Goal: Information Seeking & Learning: Learn about a topic

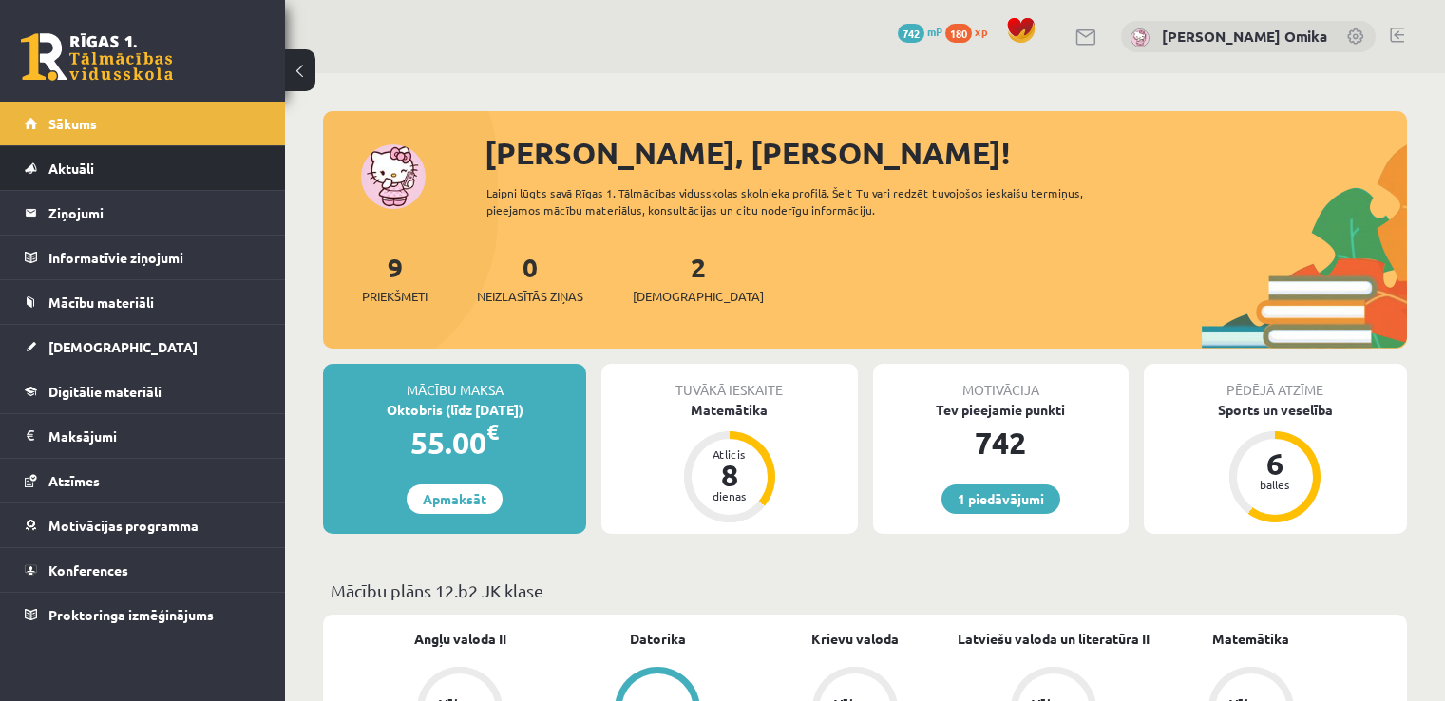
scroll to position [380, 0]
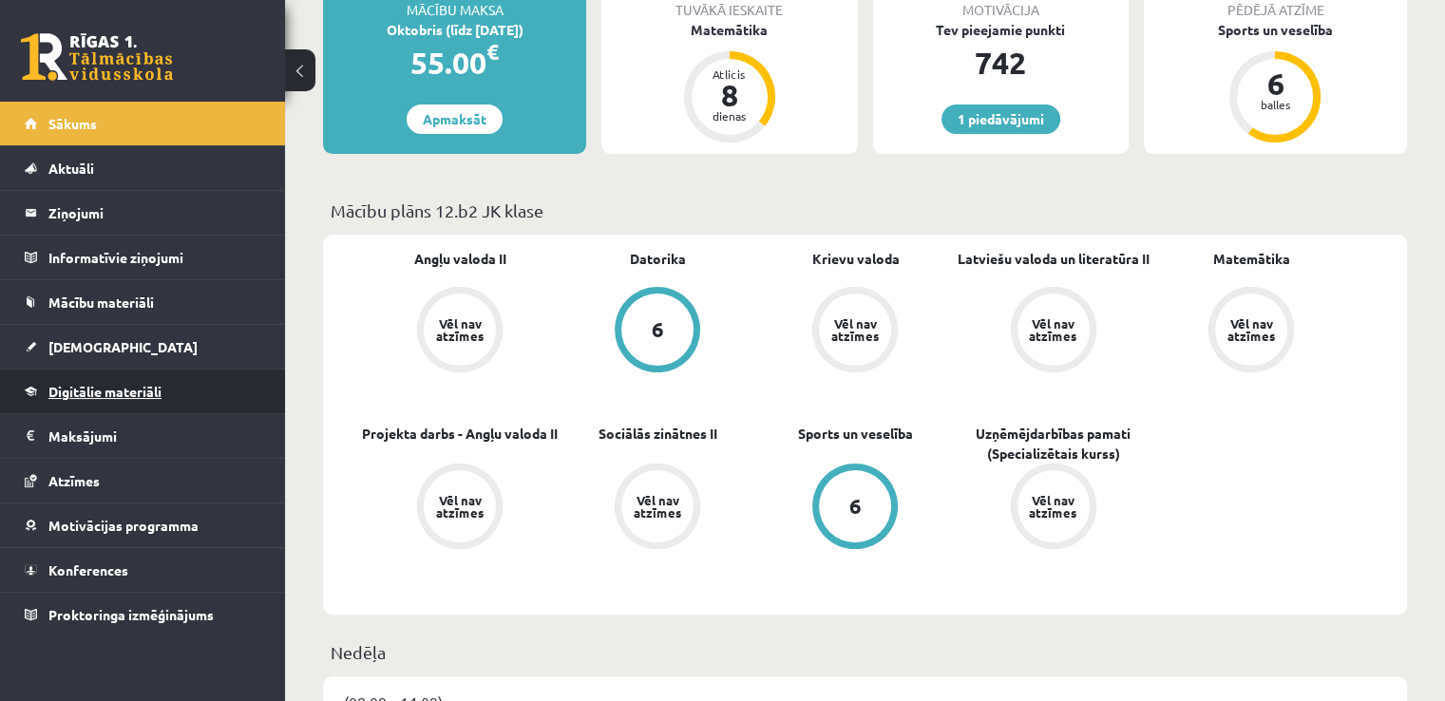
click at [132, 394] on span "Digitālie materiāli" at bounding box center [104, 391] width 113 height 17
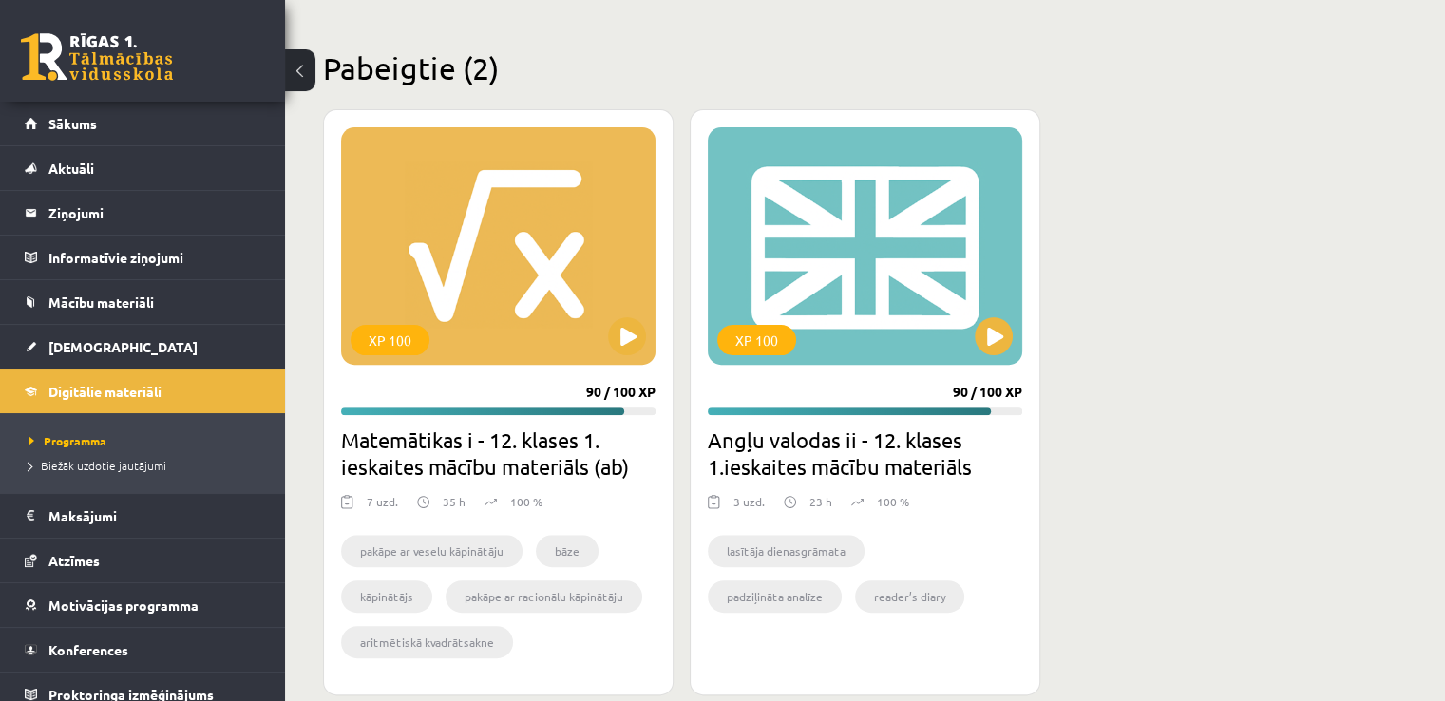
scroll to position [572, 0]
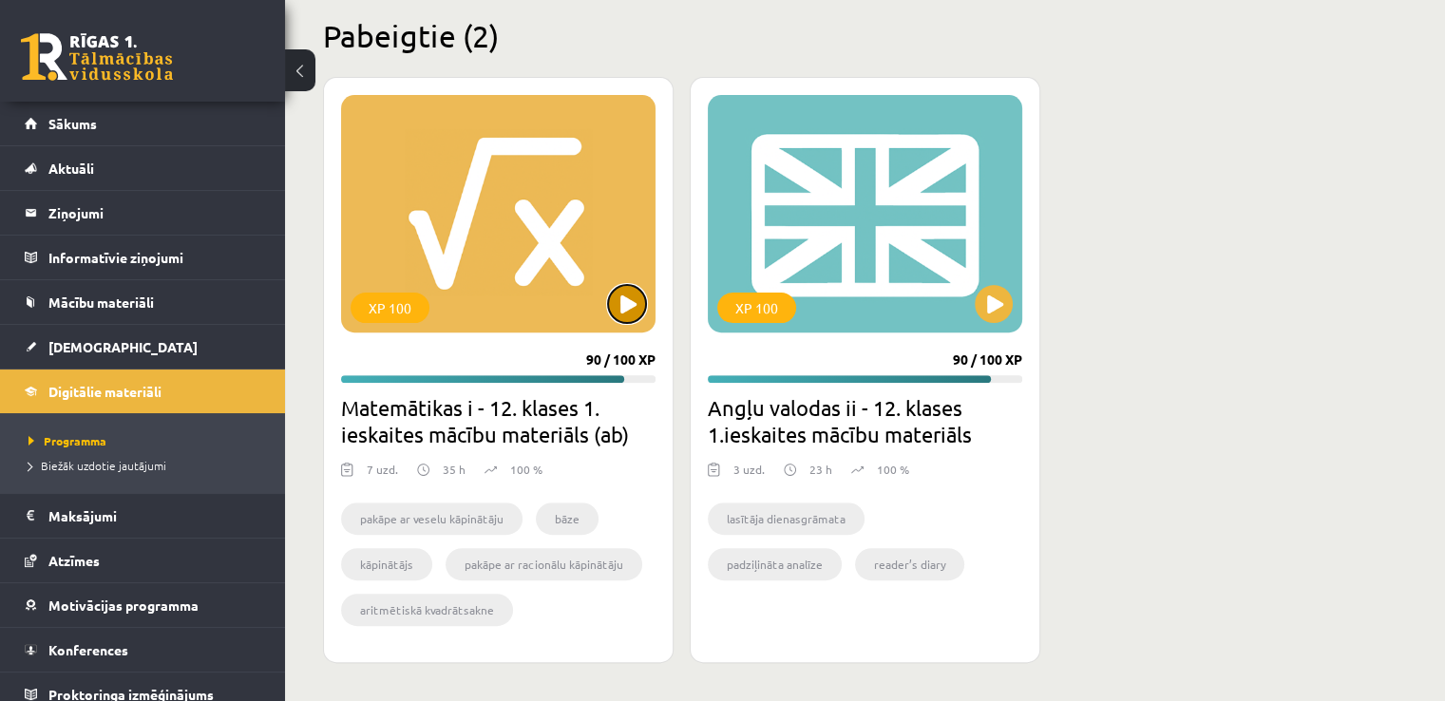
click at [624, 305] on button at bounding box center [627, 304] width 38 height 38
click at [571, 259] on div "XP 100" at bounding box center [498, 214] width 315 height 238
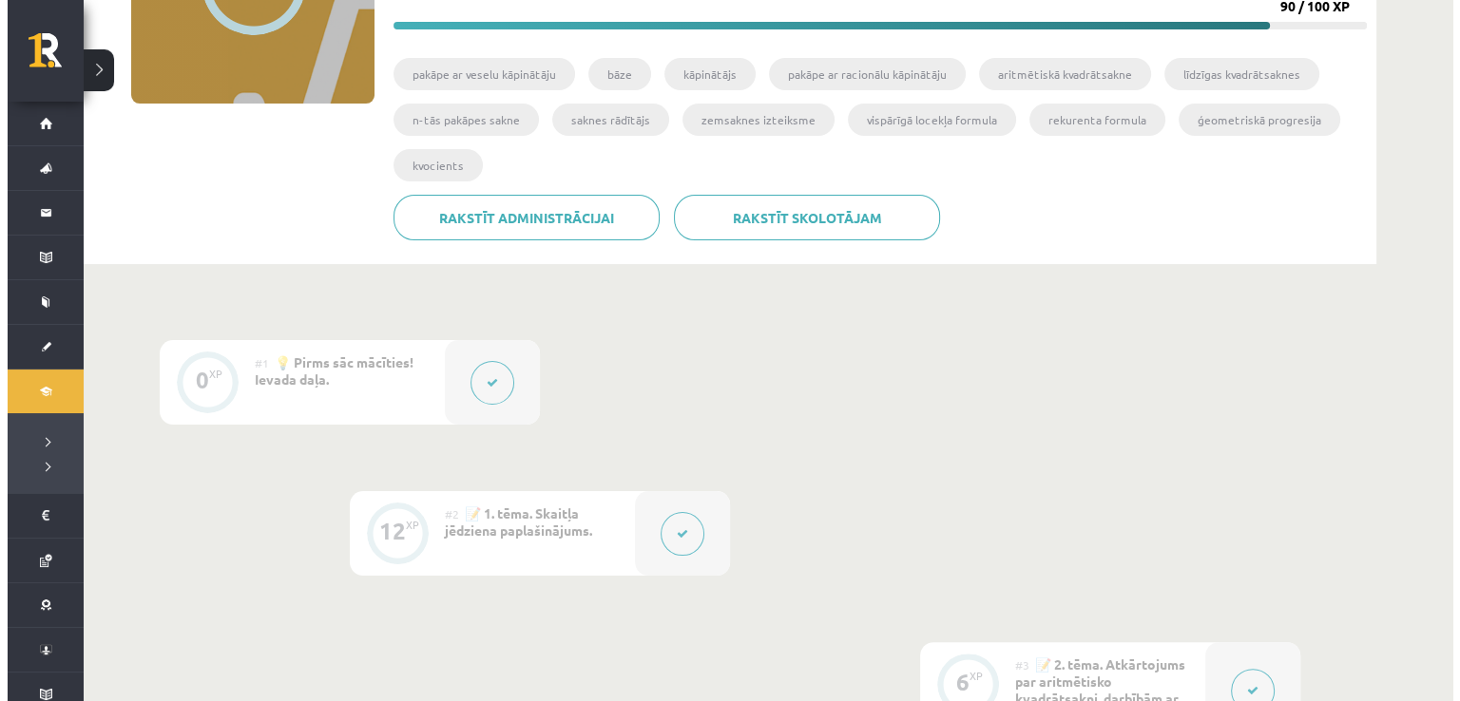
scroll to position [570, 0]
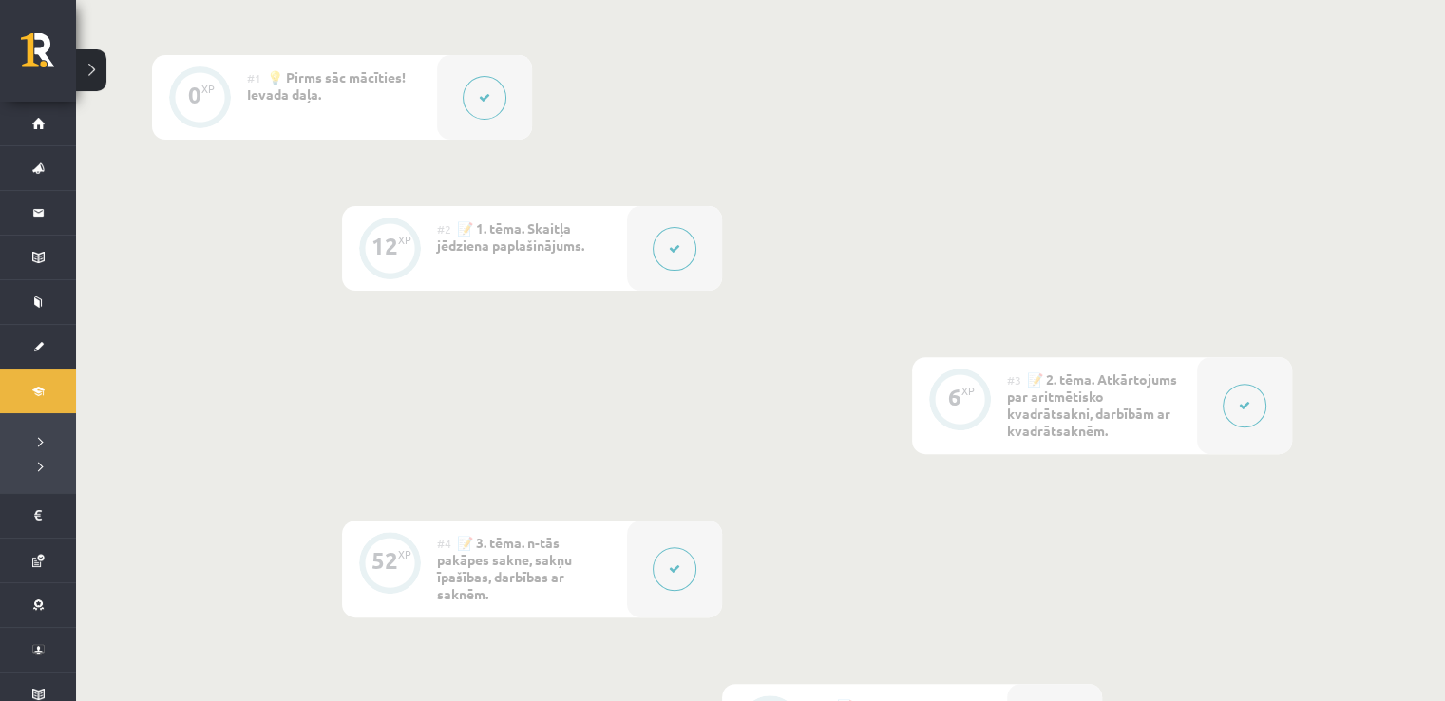
click at [692, 255] on button at bounding box center [675, 249] width 44 height 44
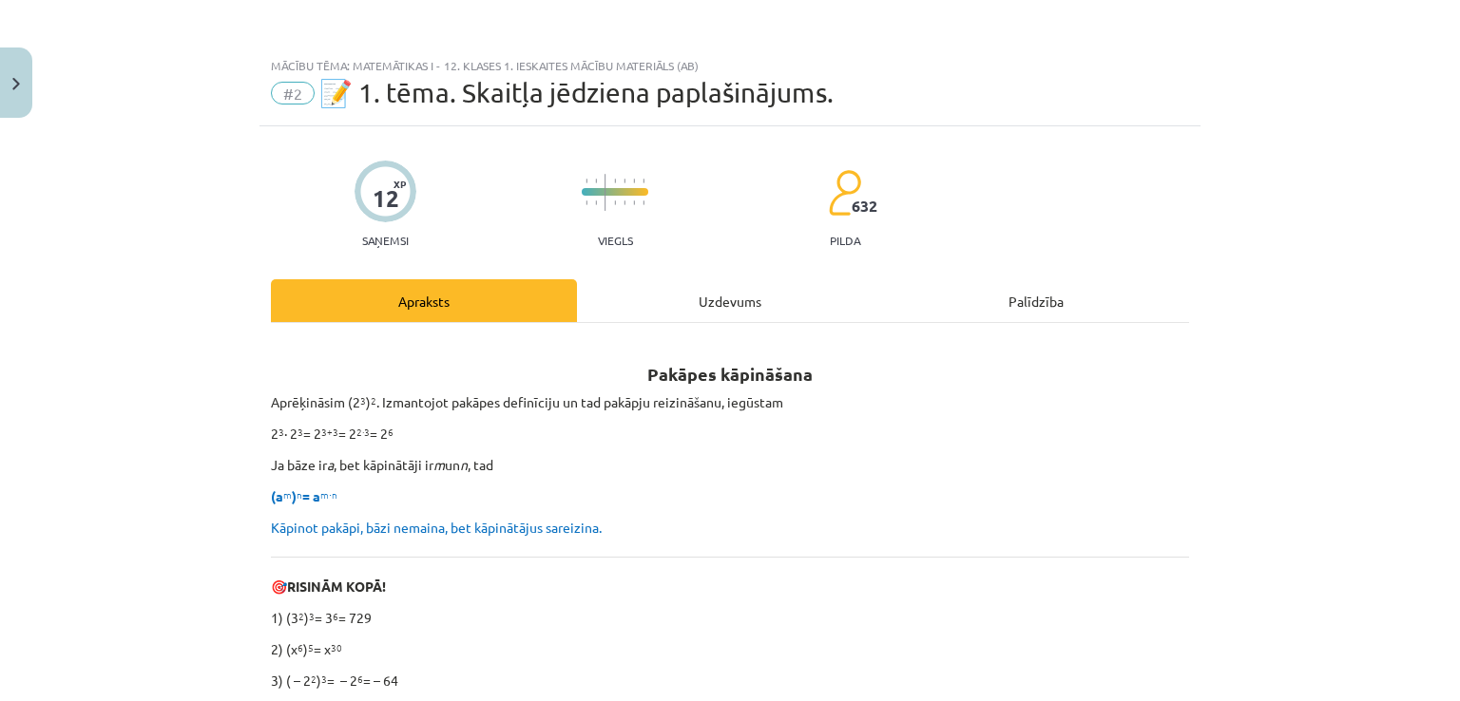
click at [613, 288] on div "Uzdevums" at bounding box center [730, 300] width 306 height 43
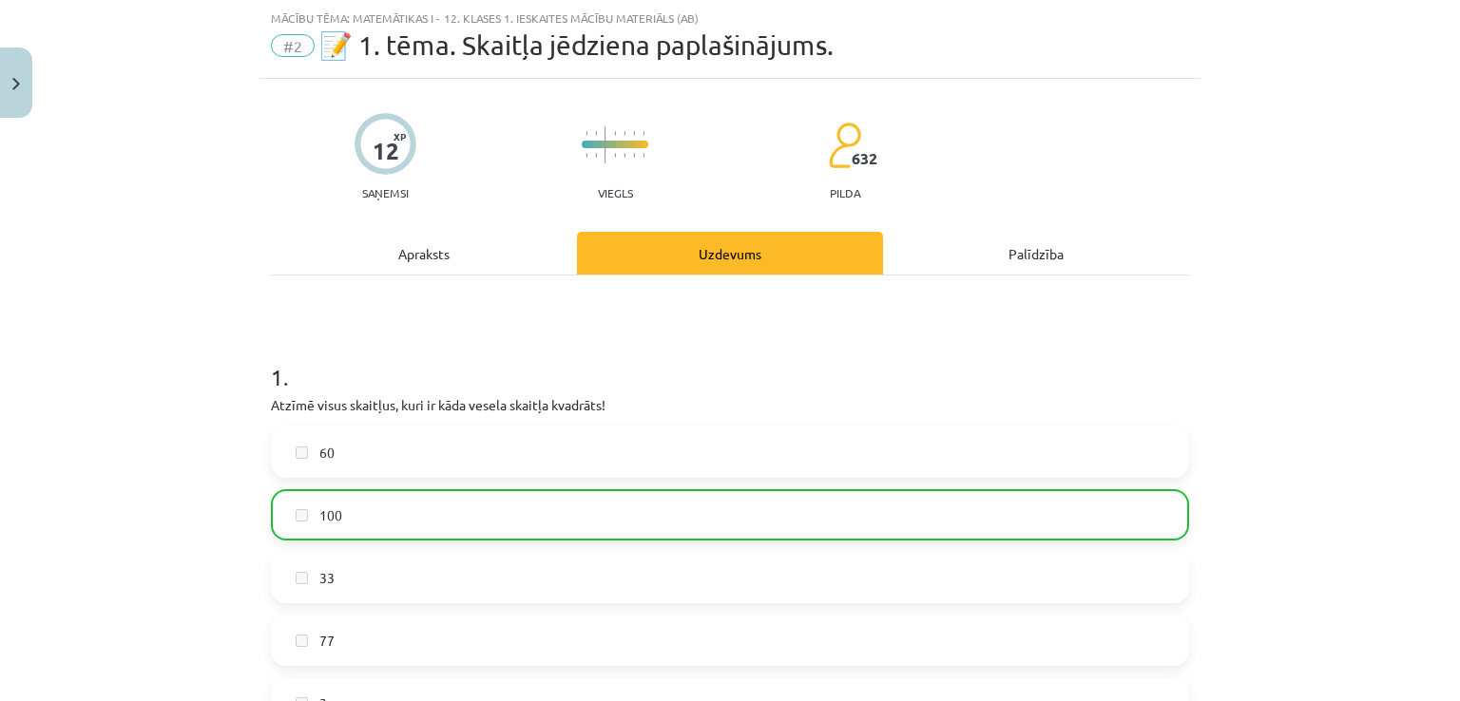
click at [441, 269] on div "Apraksts" at bounding box center [424, 253] width 306 height 43
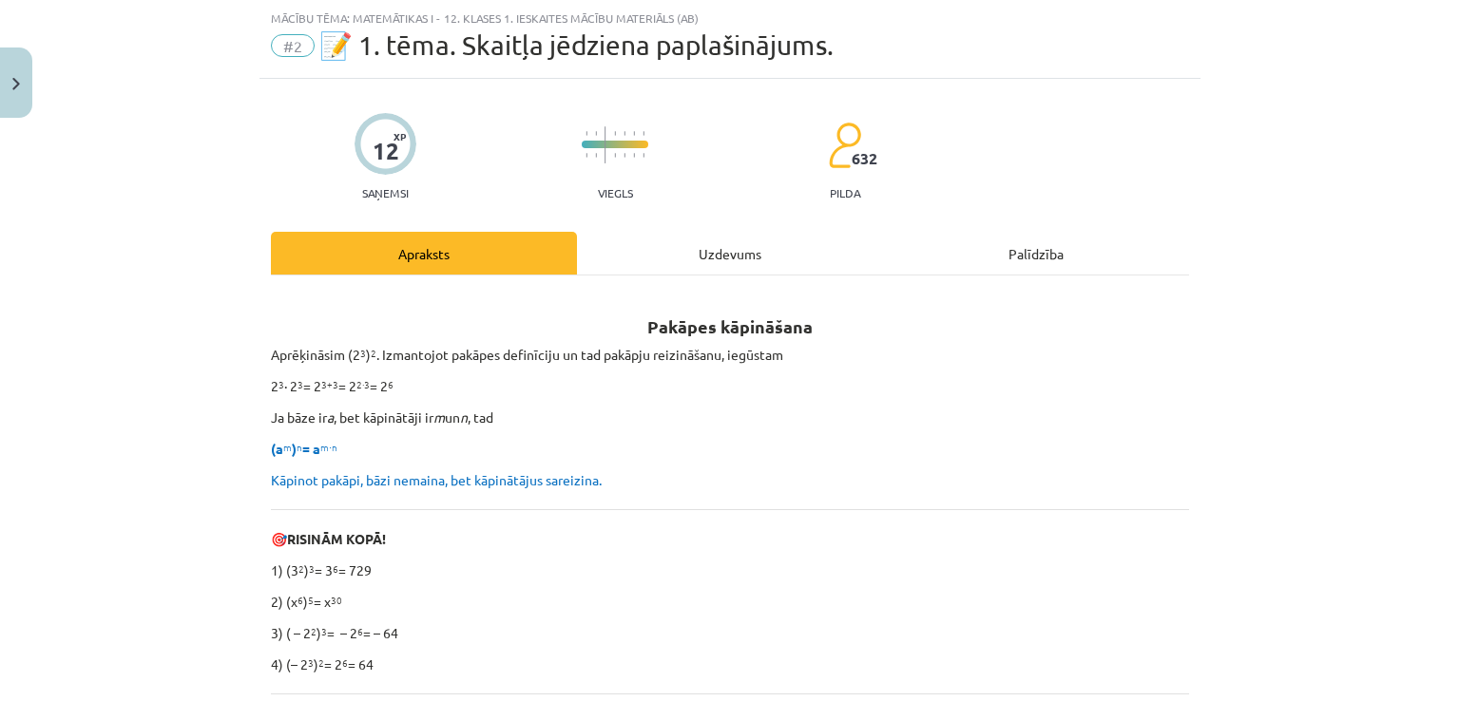
click at [0, 158] on div "Mācību tēma: Matemātikas i - 12. klases 1. ieskaites mācību materiāls (ab) #2 📝…" at bounding box center [730, 350] width 1460 height 701
click at [1, 98] on button "Close" at bounding box center [16, 83] width 32 height 70
click at [673, 253] on div "Mācību tēma: Matemātikas i - 12. klases 1. ieskaites mācību materiāls (ab) #2 📝…" at bounding box center [730, 350] width 1460 height 701
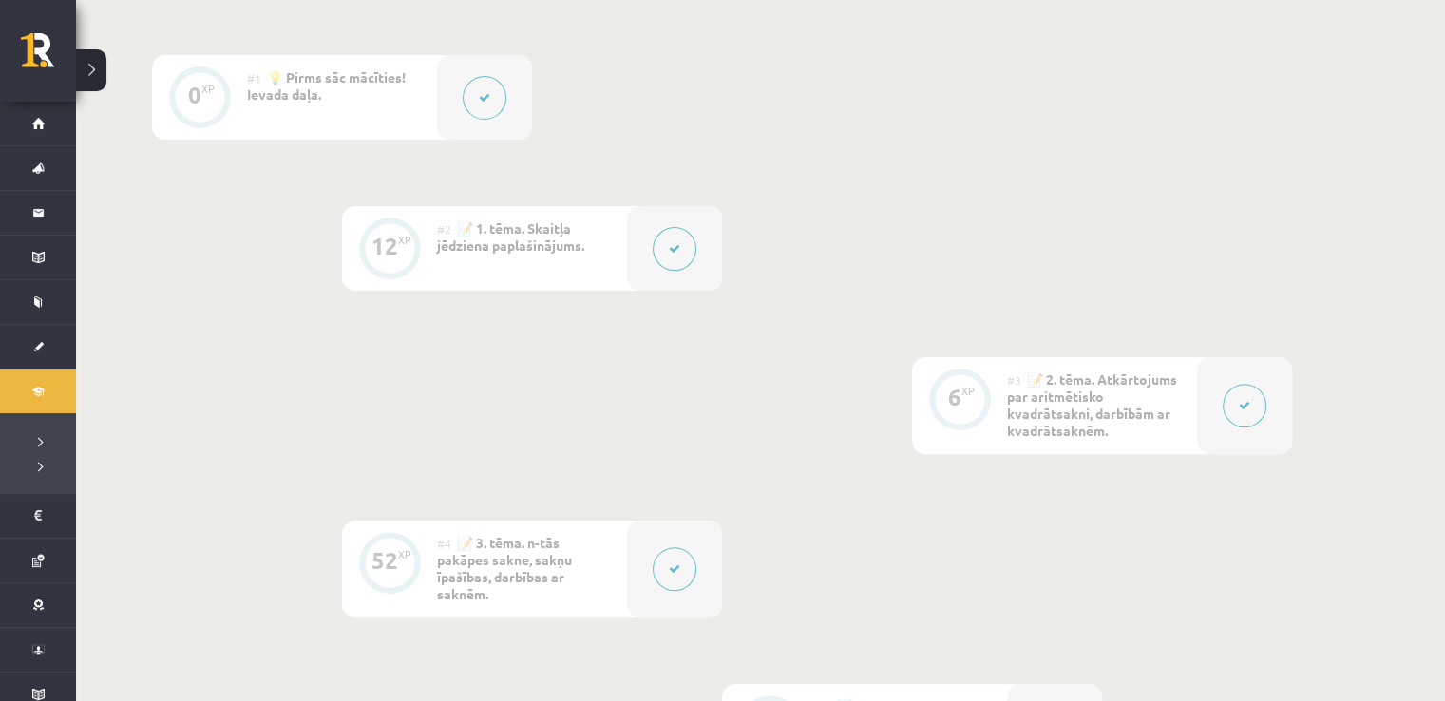
click at [673, 253] on icon at bounding box center [674, 248] width 11 height 11
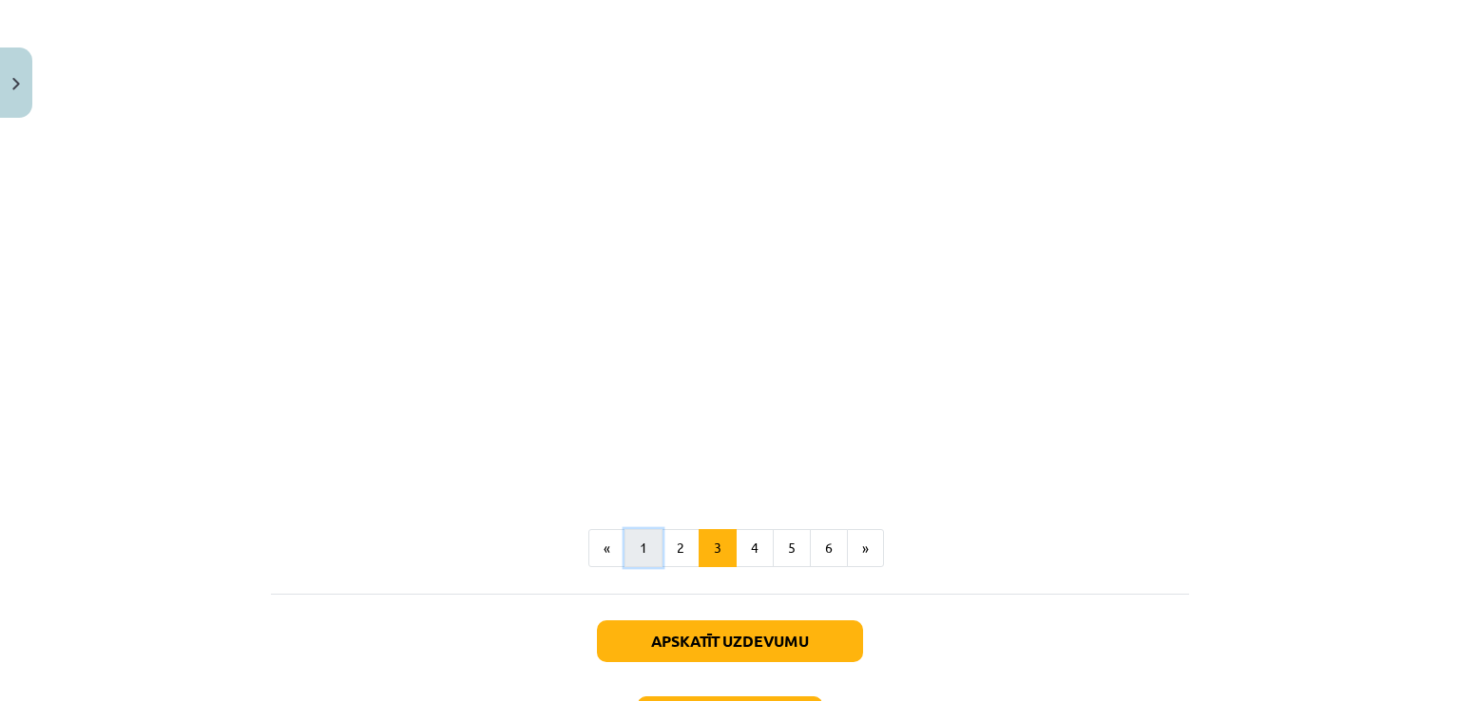
click at [636, 547] on button "1" at bounding box center [643, 548] width 38 height 38
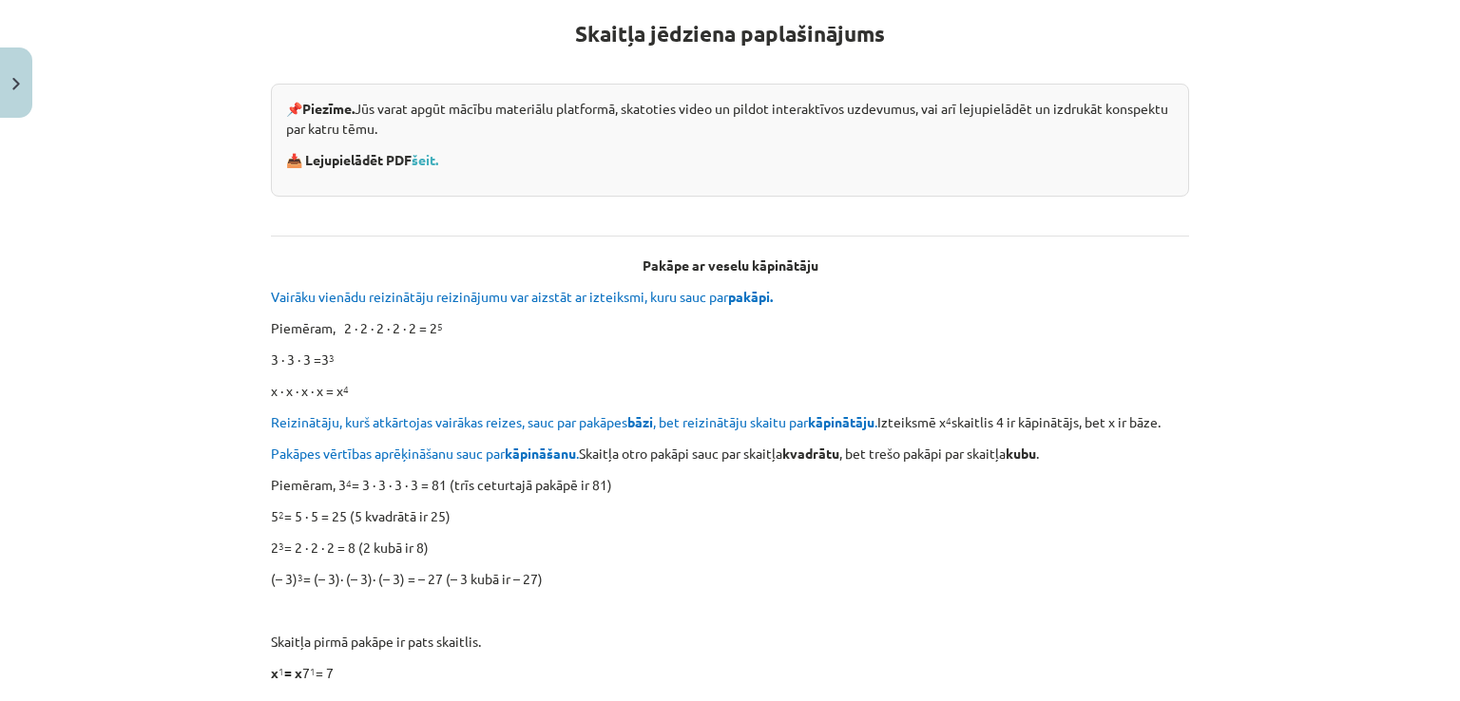
scroll to position [339, 0]
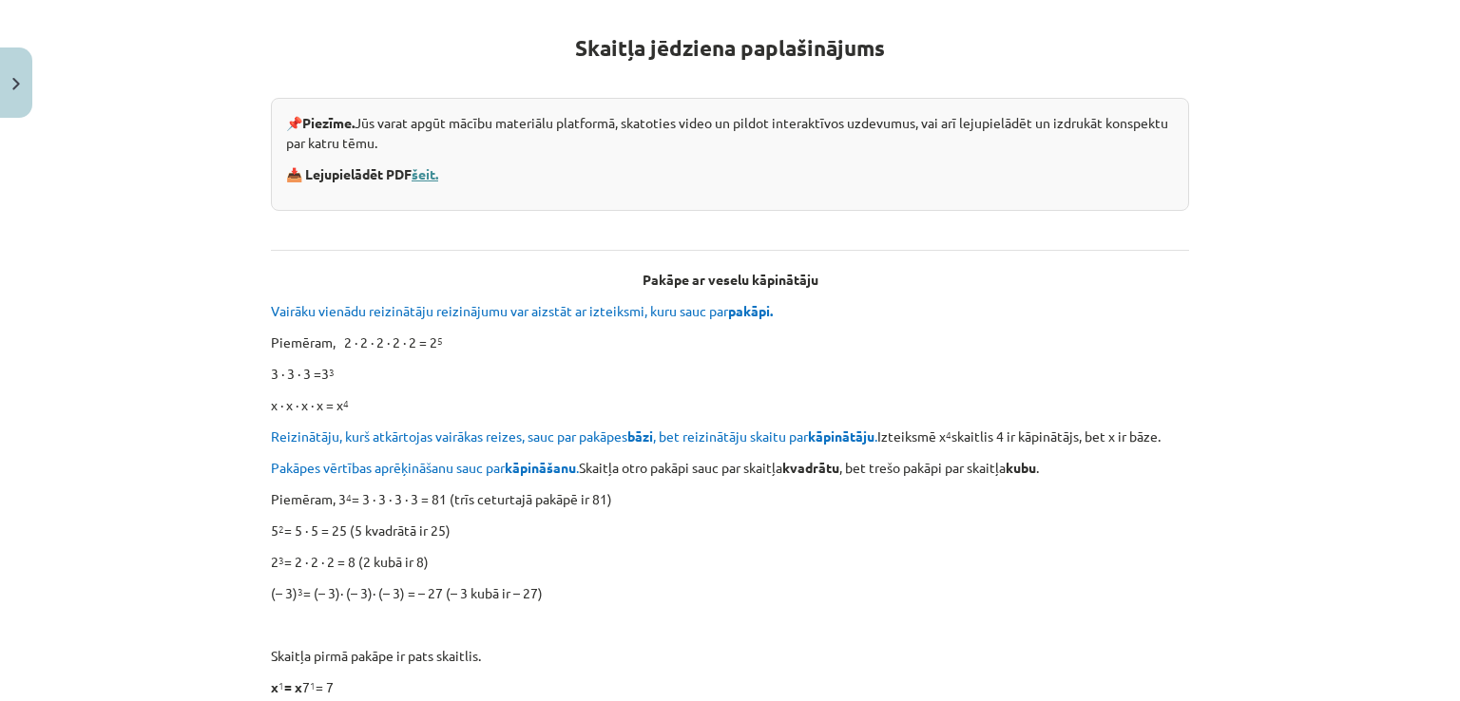
click at [426, 179] on p "📥 Lejupielādēt PDF šeit." at bounding box center [730, 174] width 888 height 20
click at [426, 167] on link "šeit." at bounding box center [424, 173] width 27 height 17
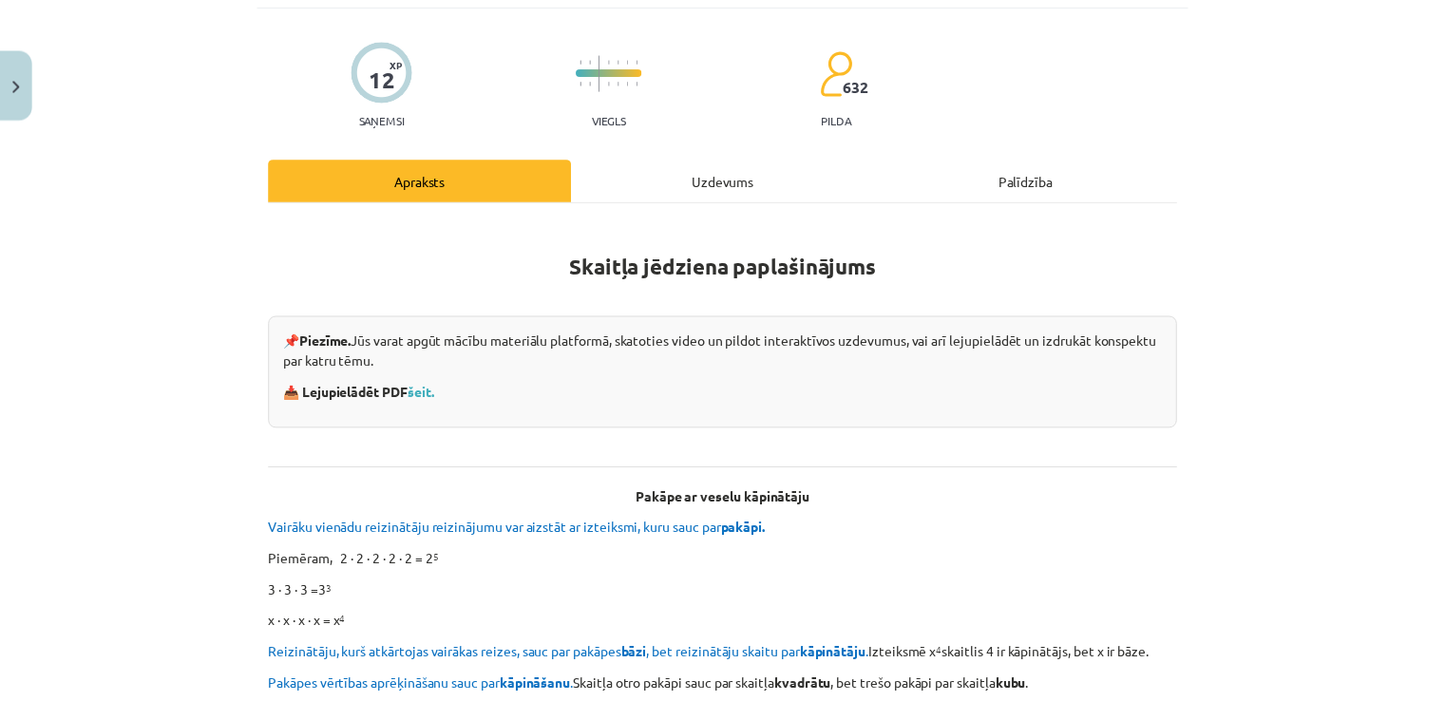
scroll to position [0, 0]
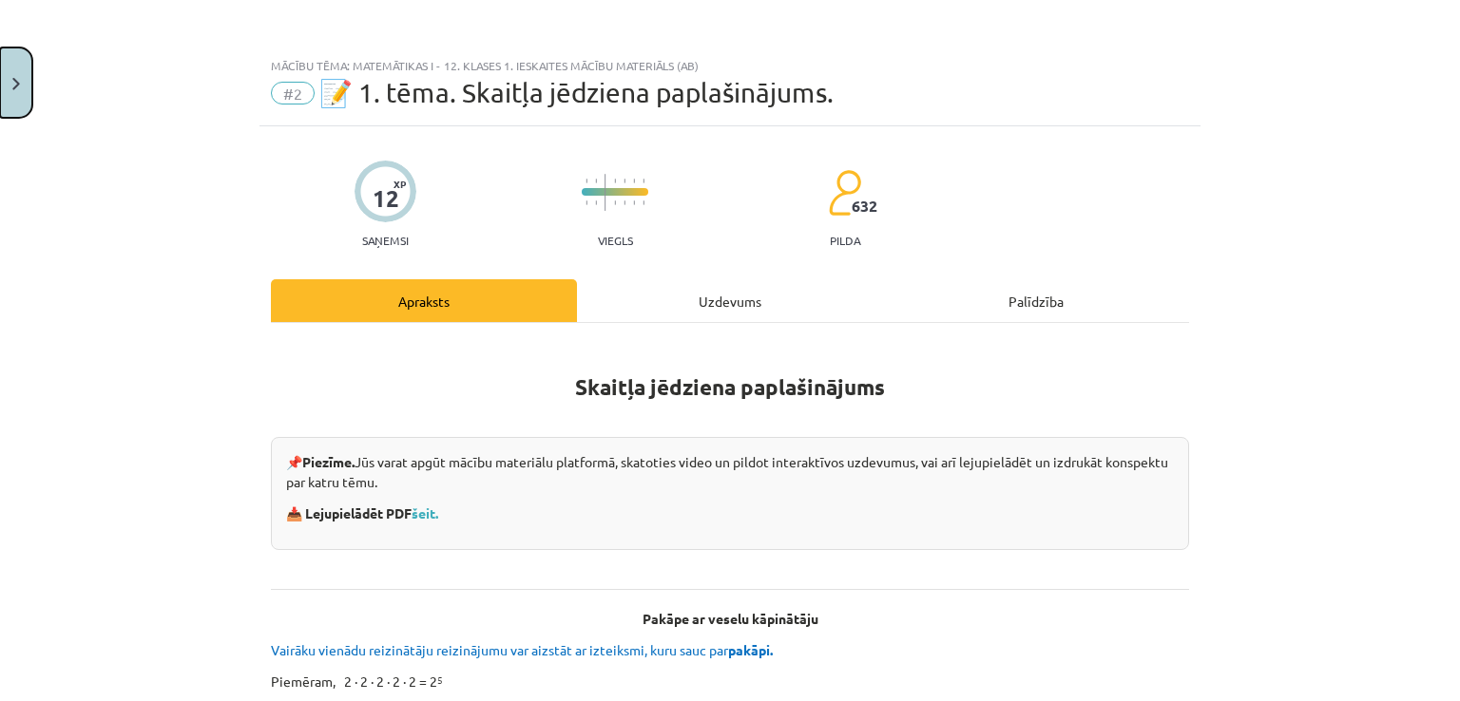
click at [0, 53] on button "Close" at bounding box center [16, 83] width 32 height 70
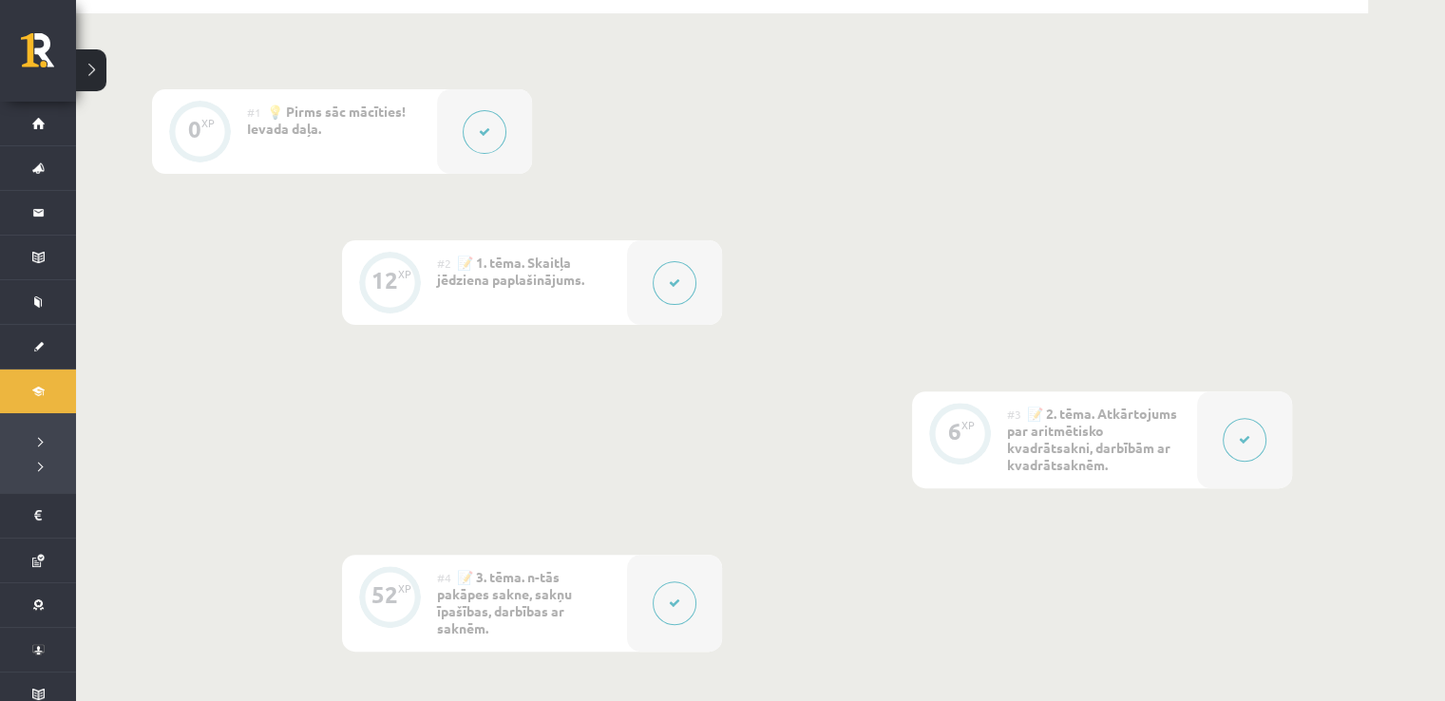
scroll to position [570, 0]
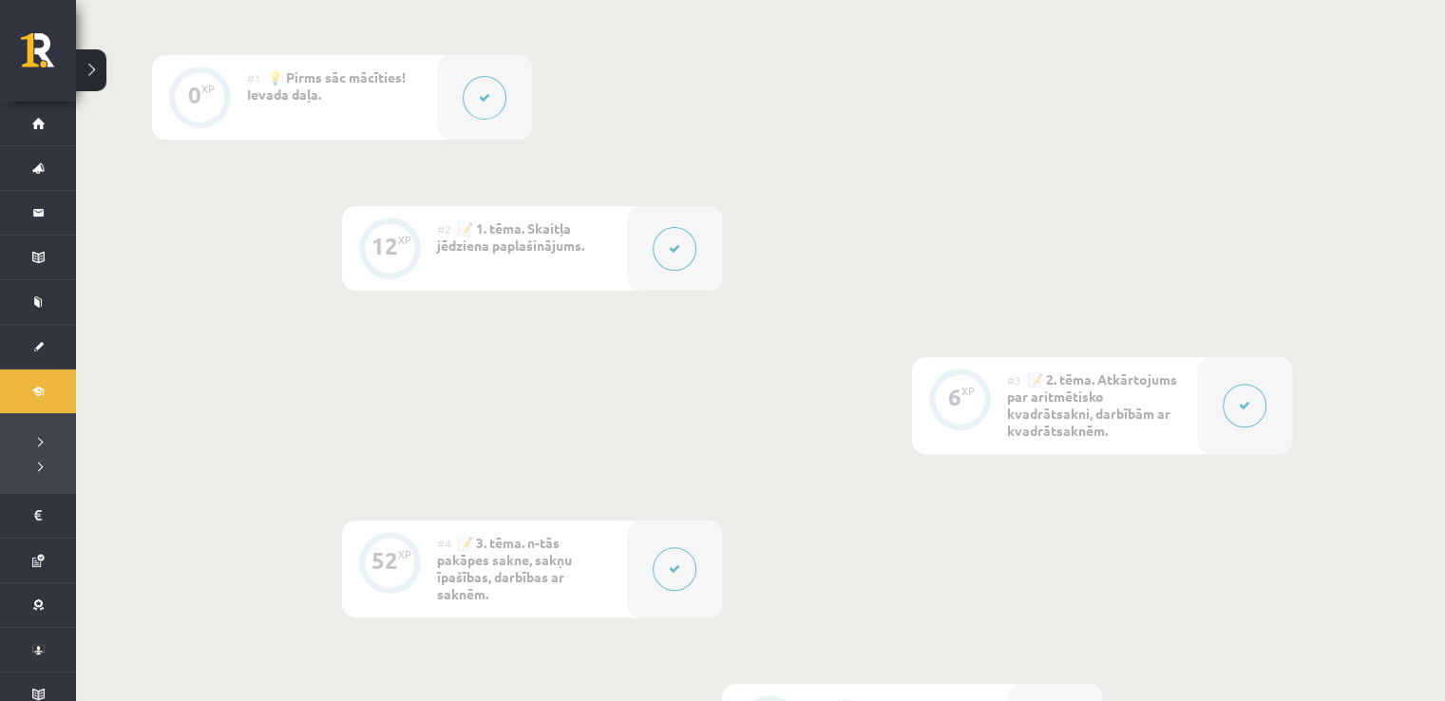
click at [1250, 389] on button at bounding box center [1245, 406] width 44 height 44
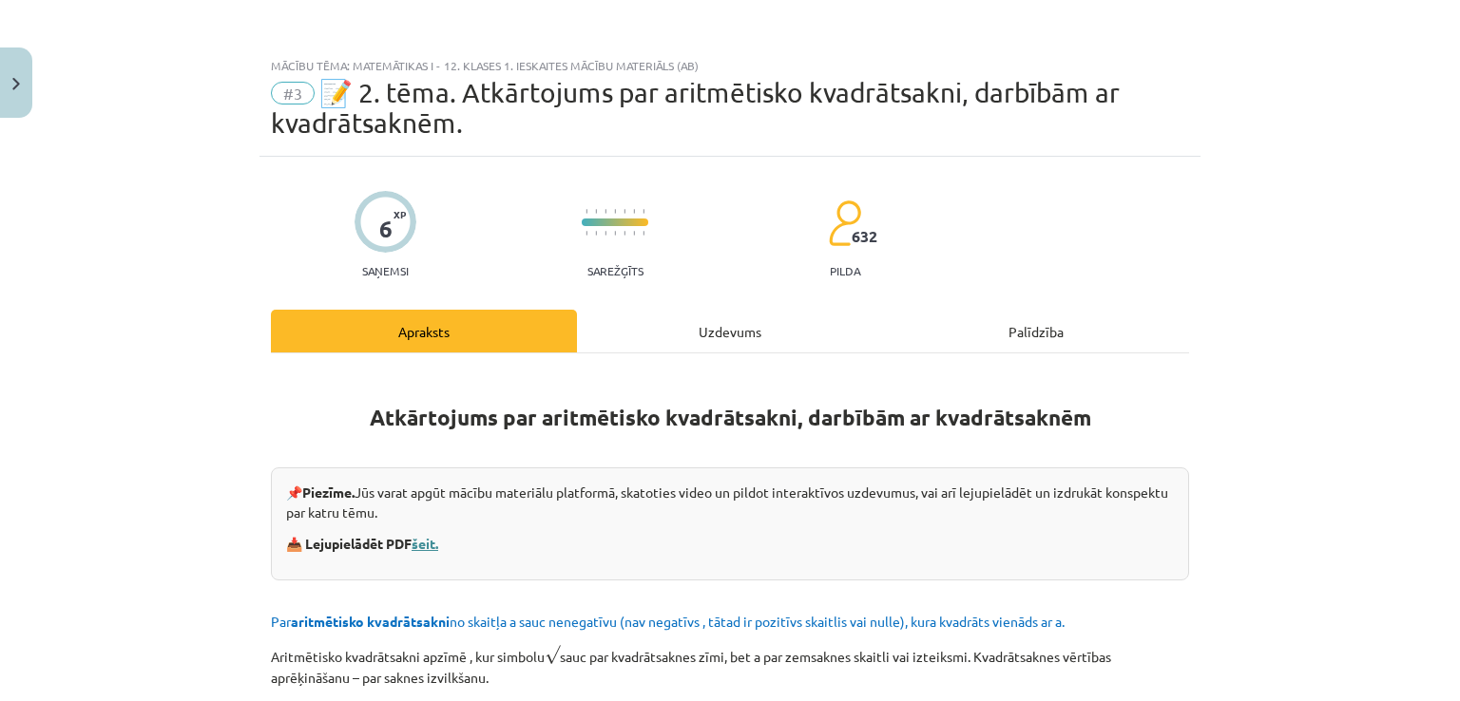
click at [430, 543] on link "šeit." at bounding box center [424, 543] width 27 height 17
click at [11, 105] on button "Close" at bounding box center [16, 83] width 32 height 70
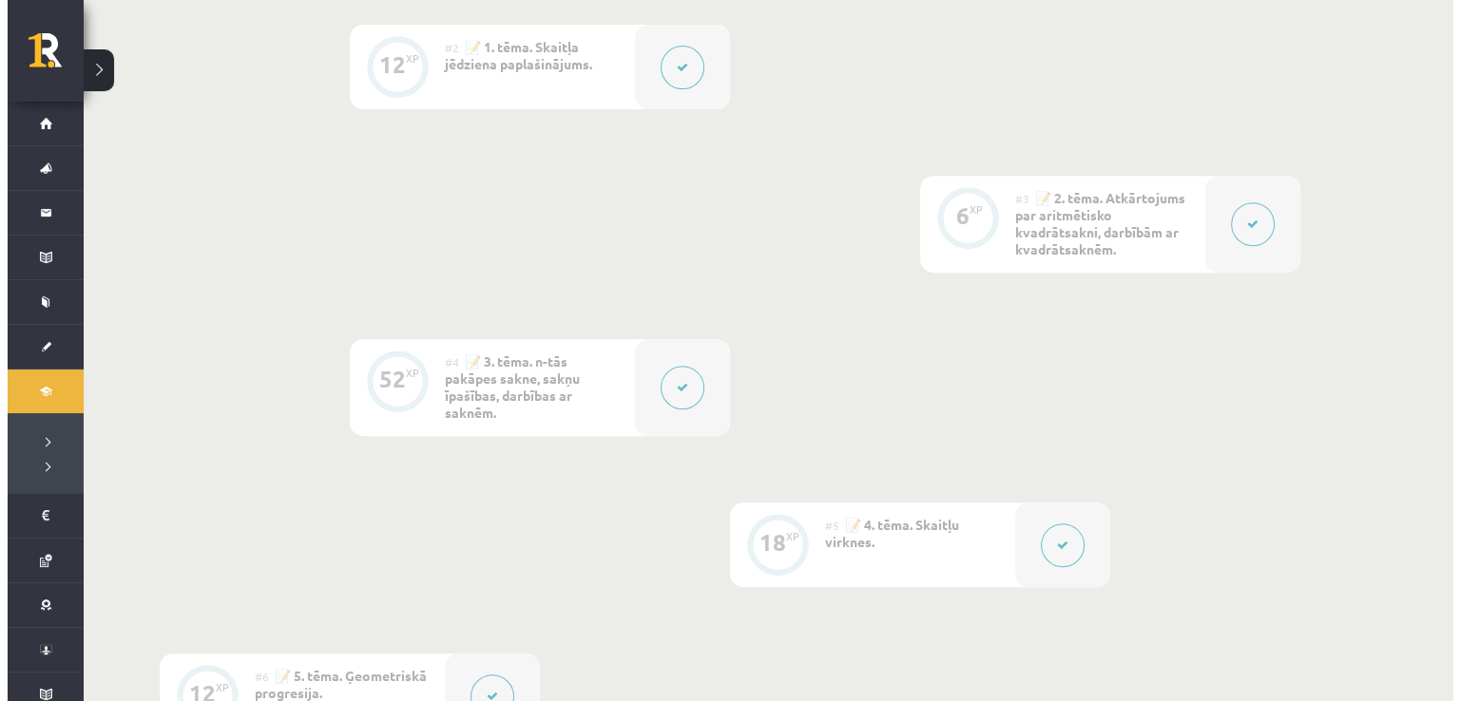
scroll to position [855, 0]
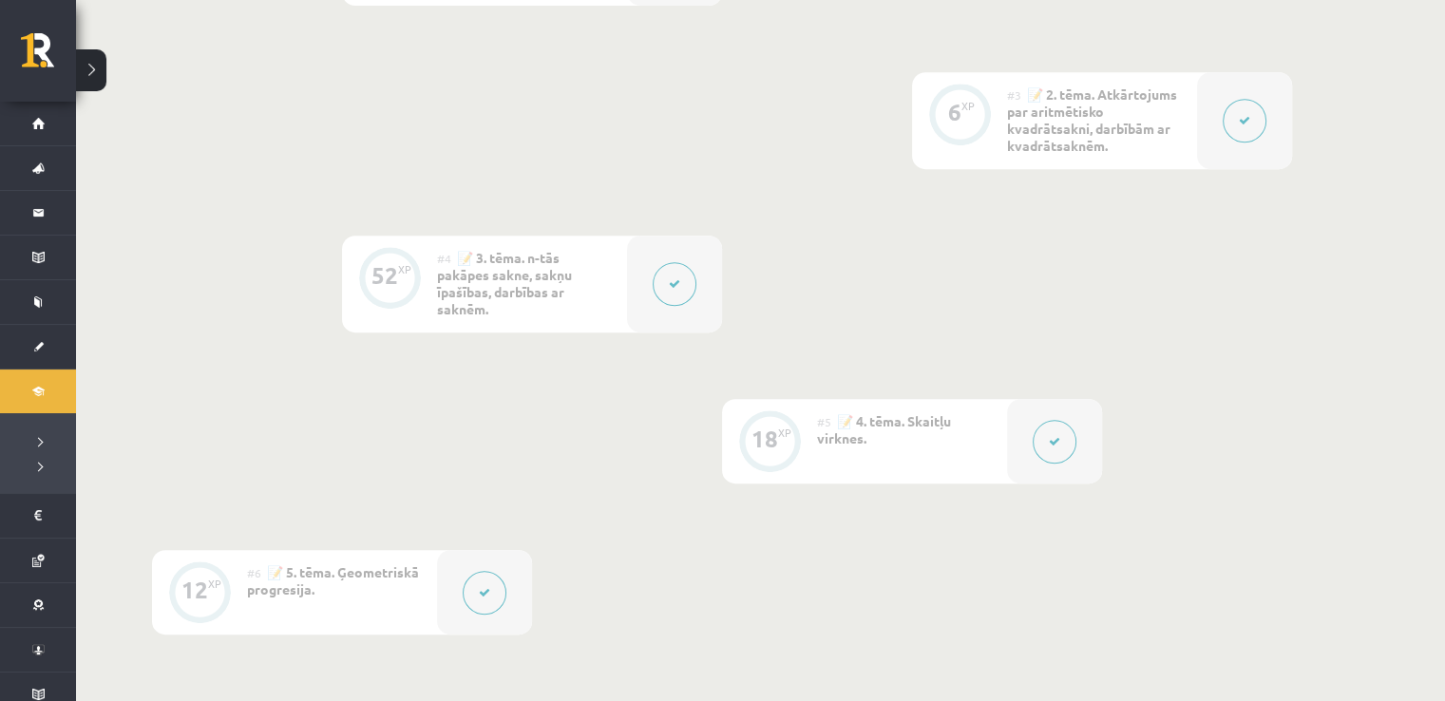
click at [686, 273] on button at bounding box center [675, 284] width 44 height 44
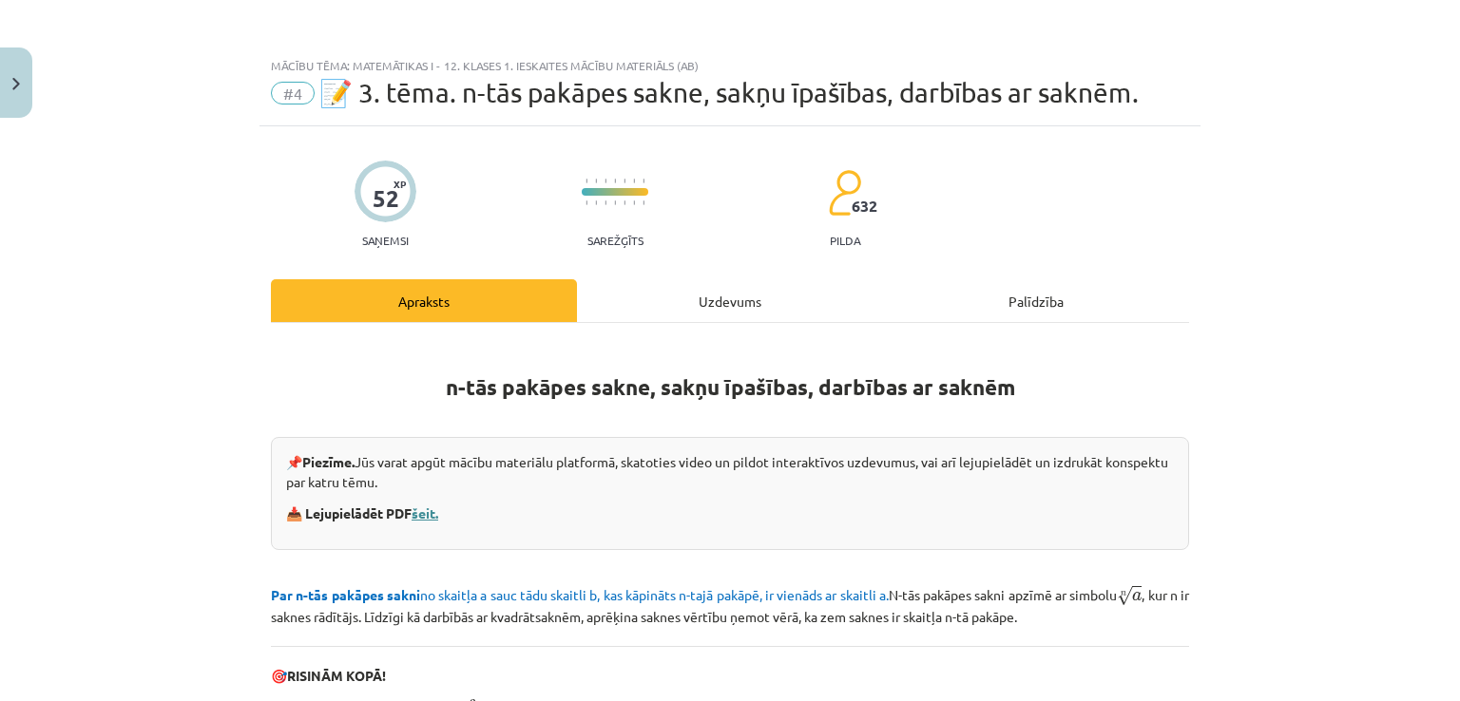
click at [419, 514] on link "šeit." at bounding box center [424, 513] width 27 height 17
click at [11, 56] on button "Close" at bounding box center [16, 83] width 32 height 70
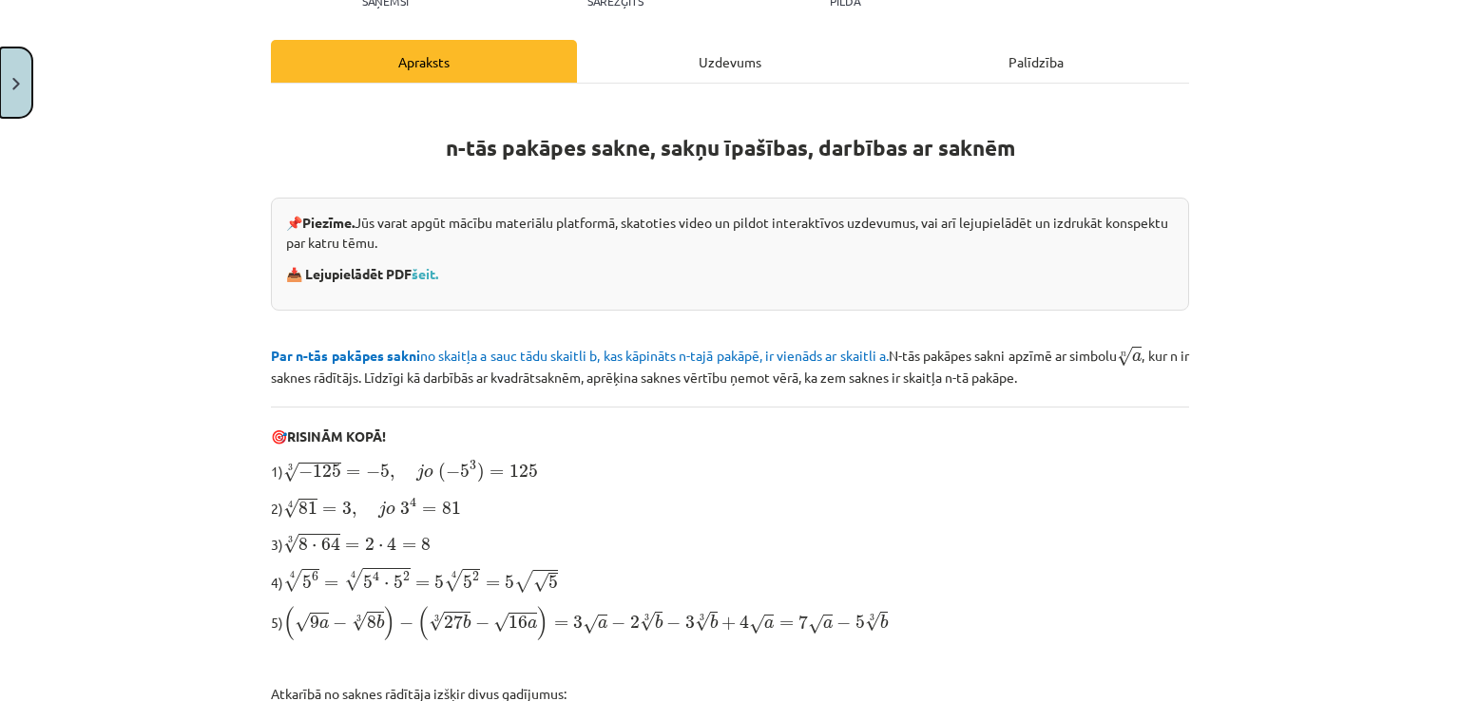
scroll to position [285, 0]
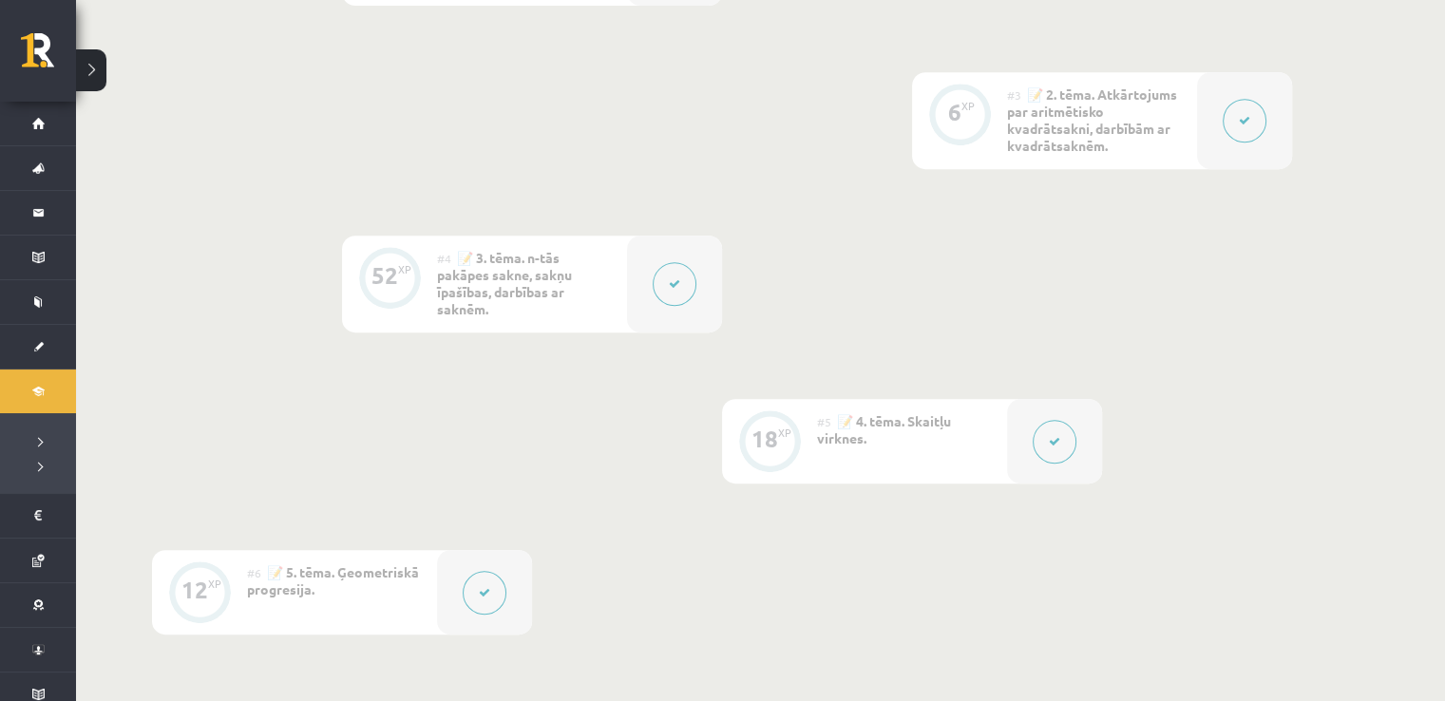
click at [1059, 461] on button at bounding box center [1055, 442] width 44 height 44
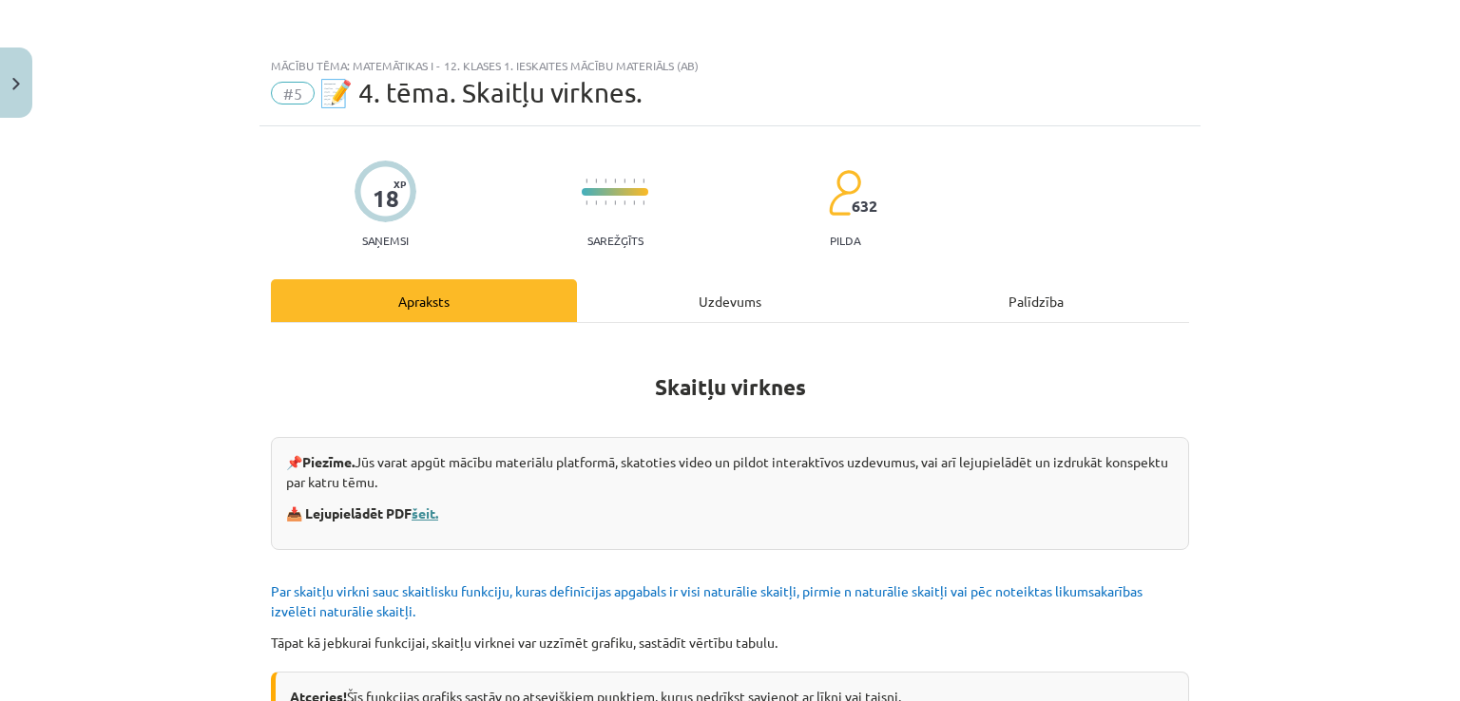
click at [421, 513] on link "šeit." at bounding box center [424, 513] width 27 height 17
click at [25, 92] on button "Close" at bounding box center [16, 83] width 32 height 70
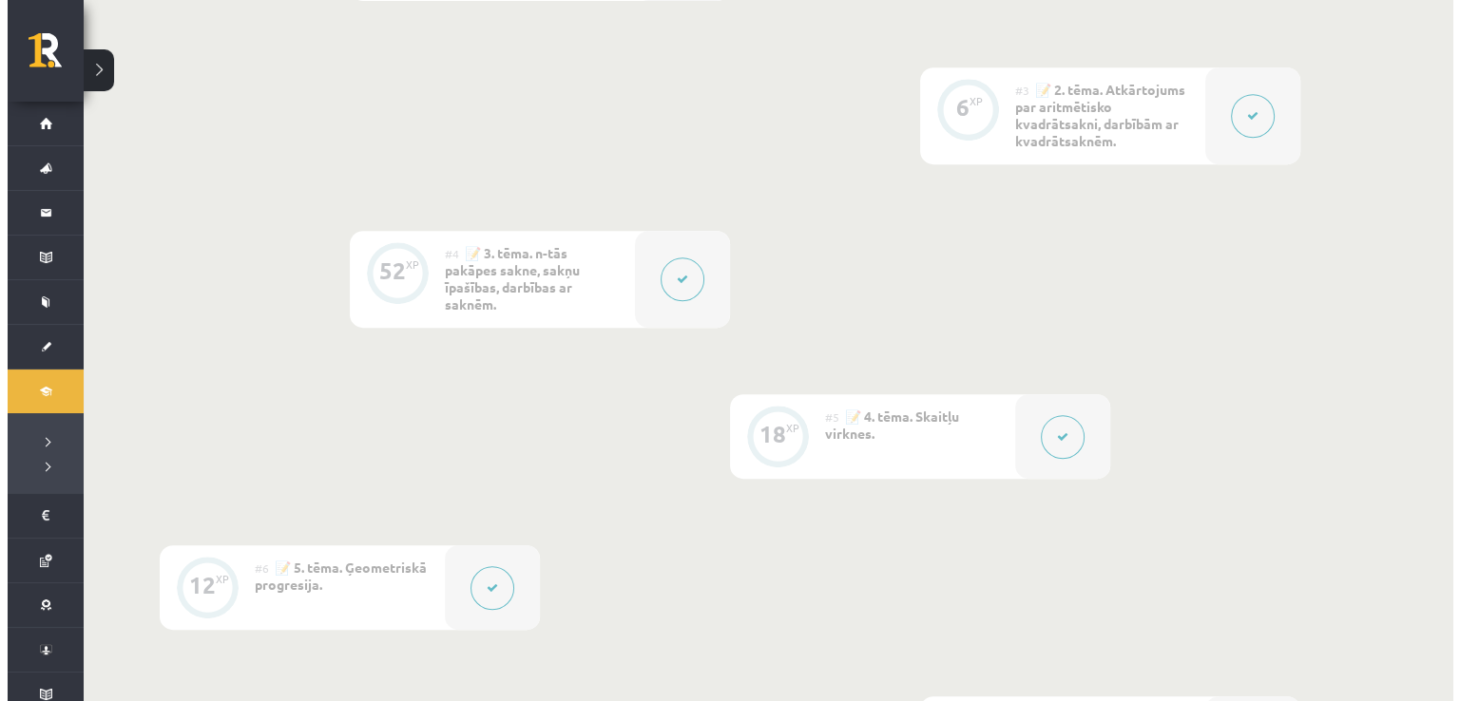
scroll to position [950, 0]
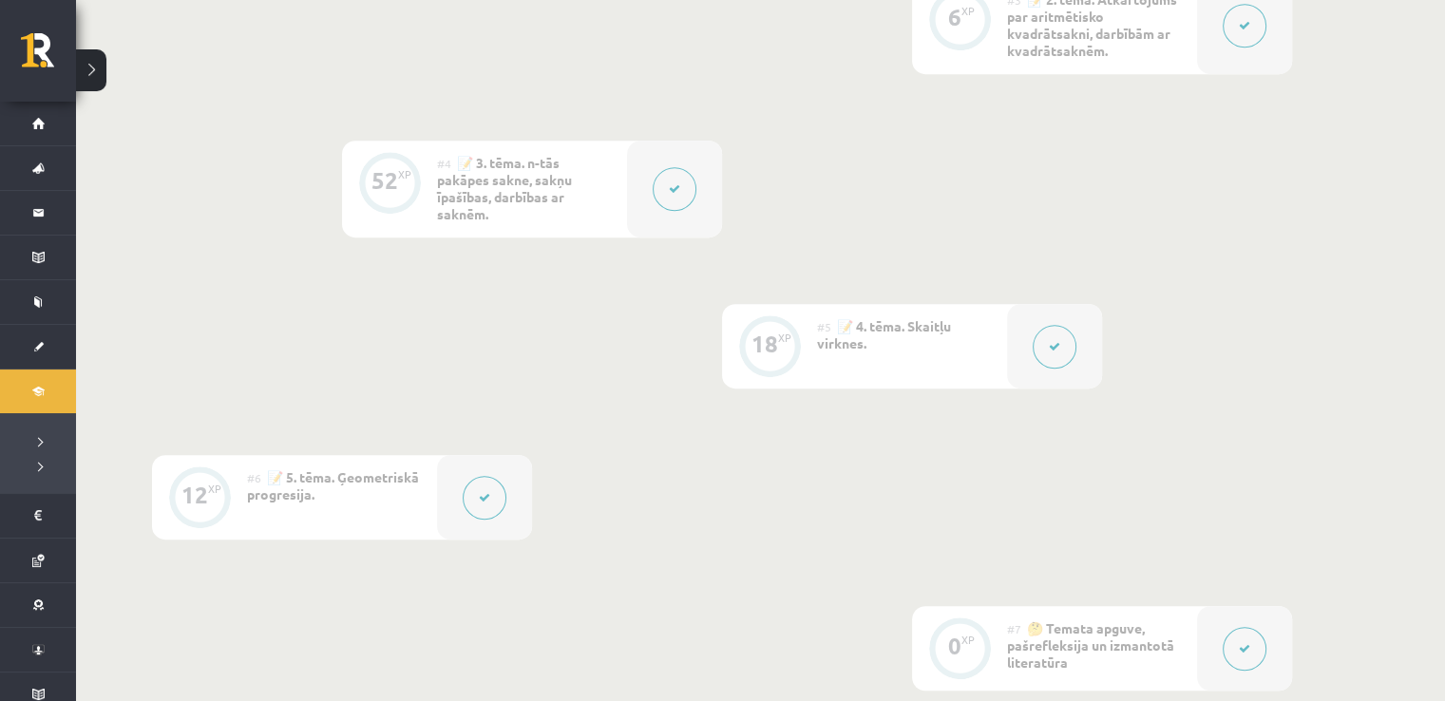
click at [471, 506] on button at bounding box center [485, 498] width 44 height 44
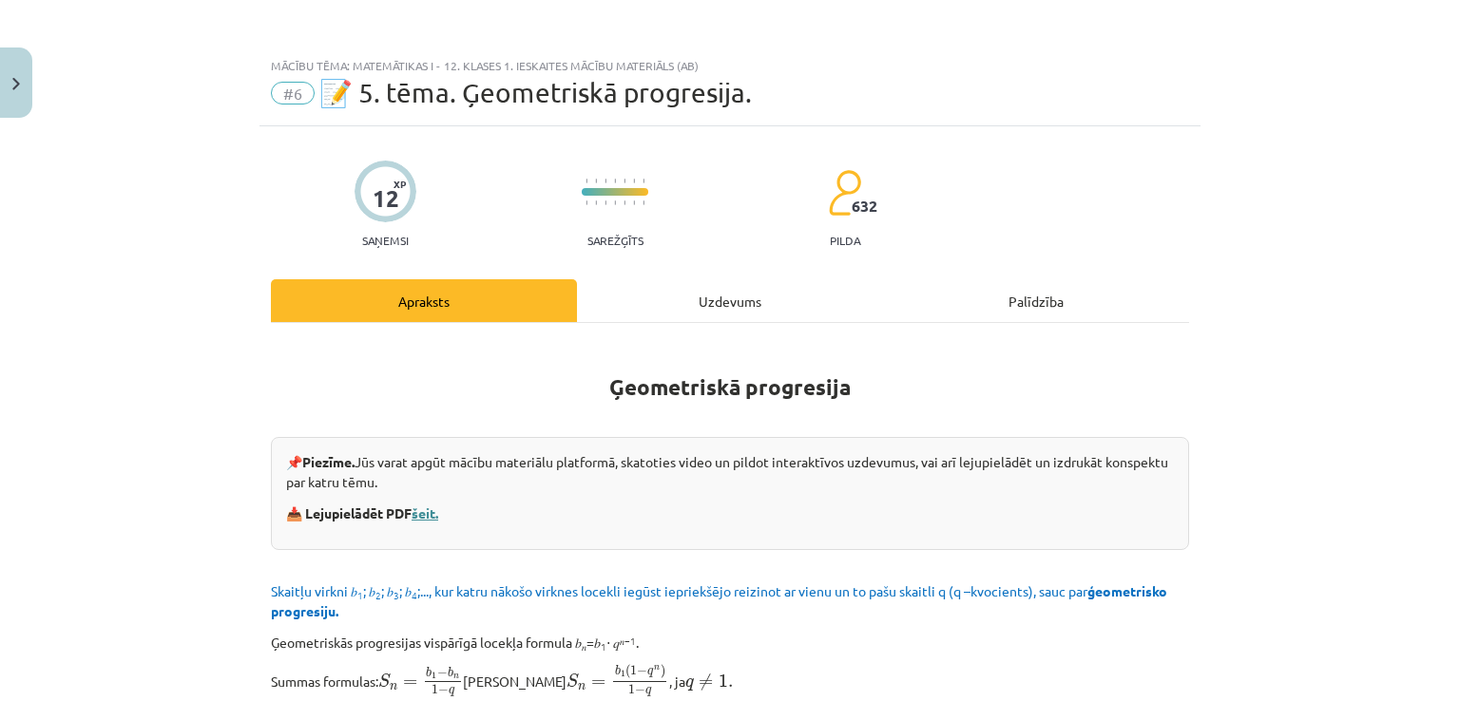
click at [414, 511] on link "šeit." at bounding box center [424, 513] width 27 height 17
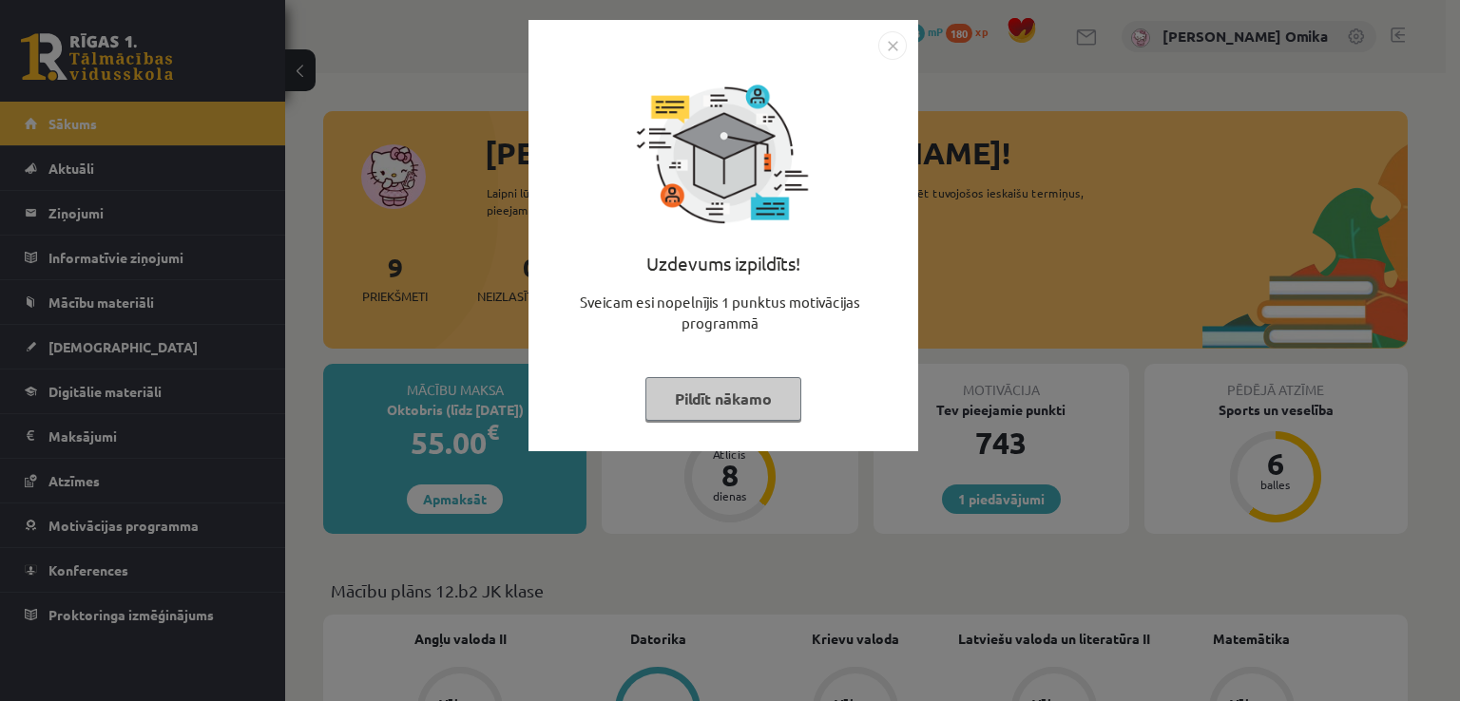
click at [683, 405] on button "Pildīt nākamo" at bounding box center [723, 399] width 156 height 44
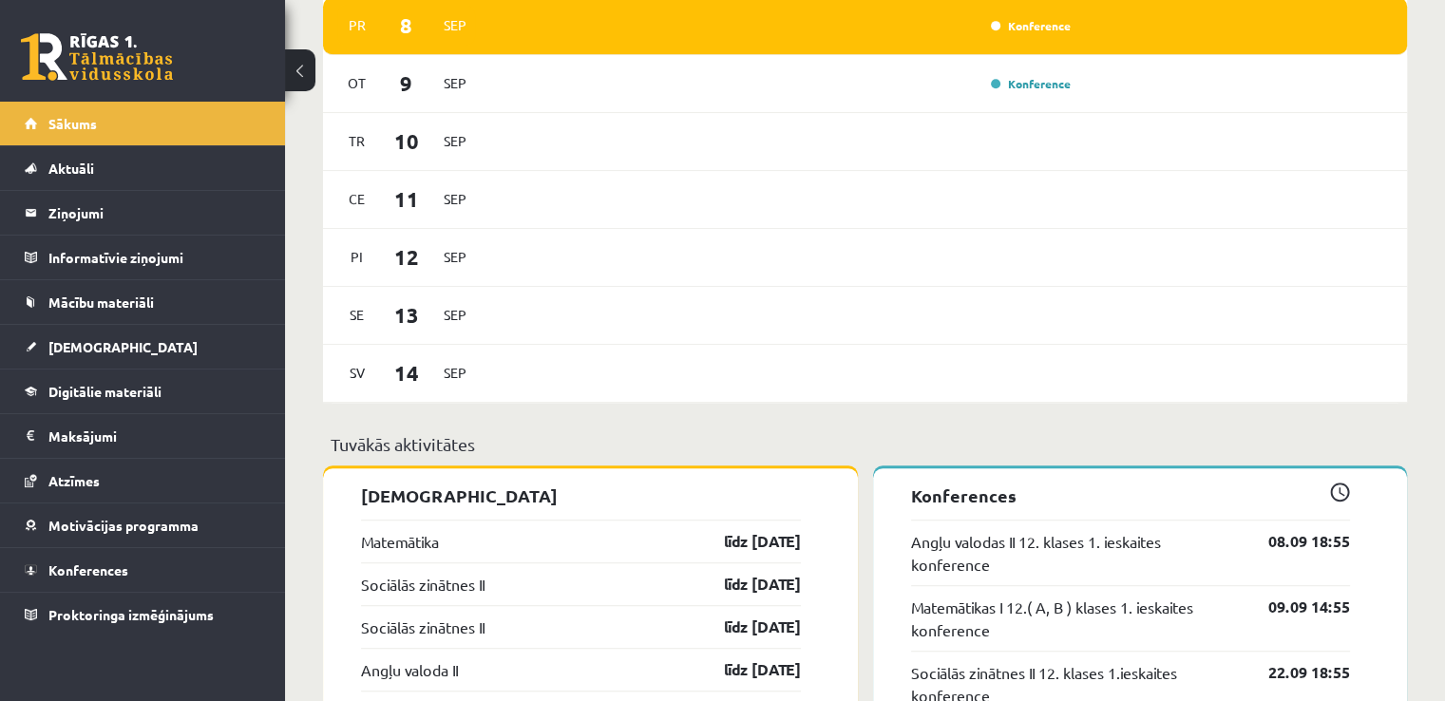
scroll to position [855, 0]
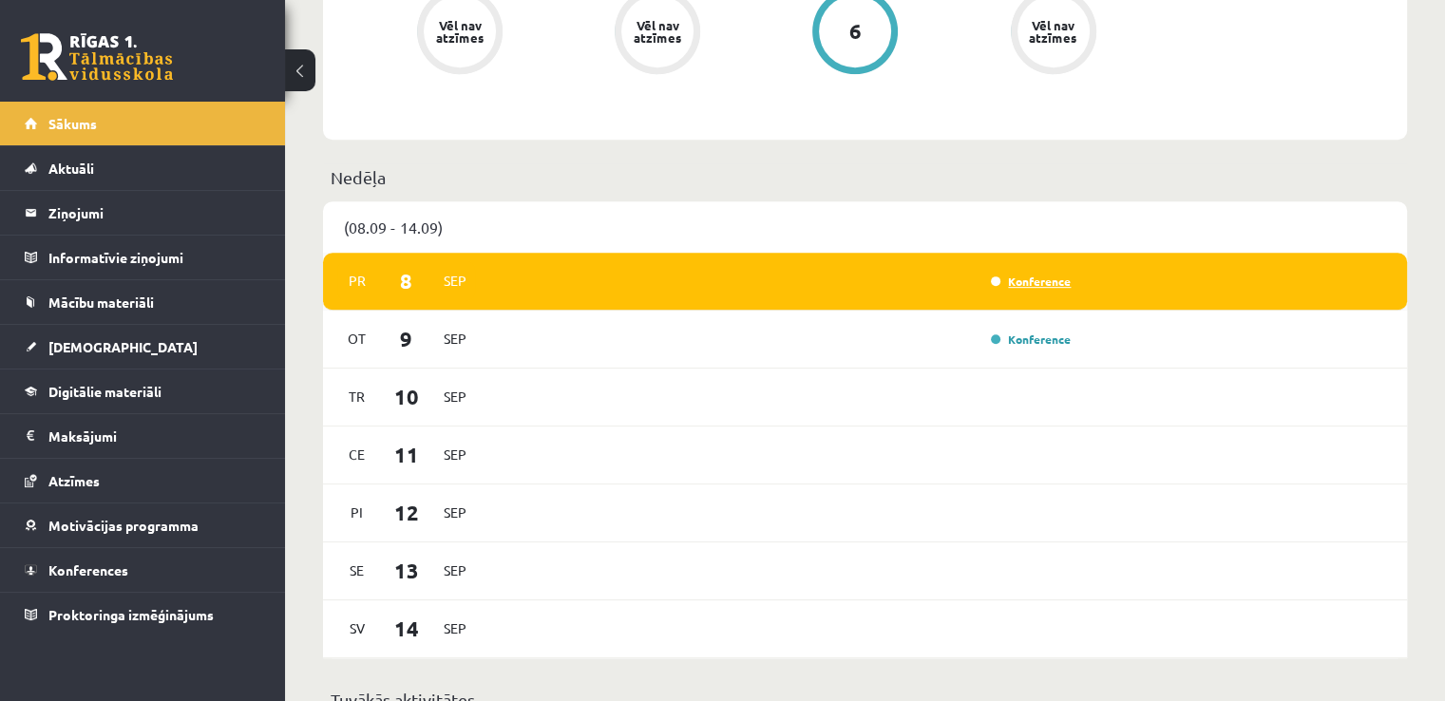
click at [1023, 289] on link "Konference" at bounding box center [1031, 281] width 80 height 15
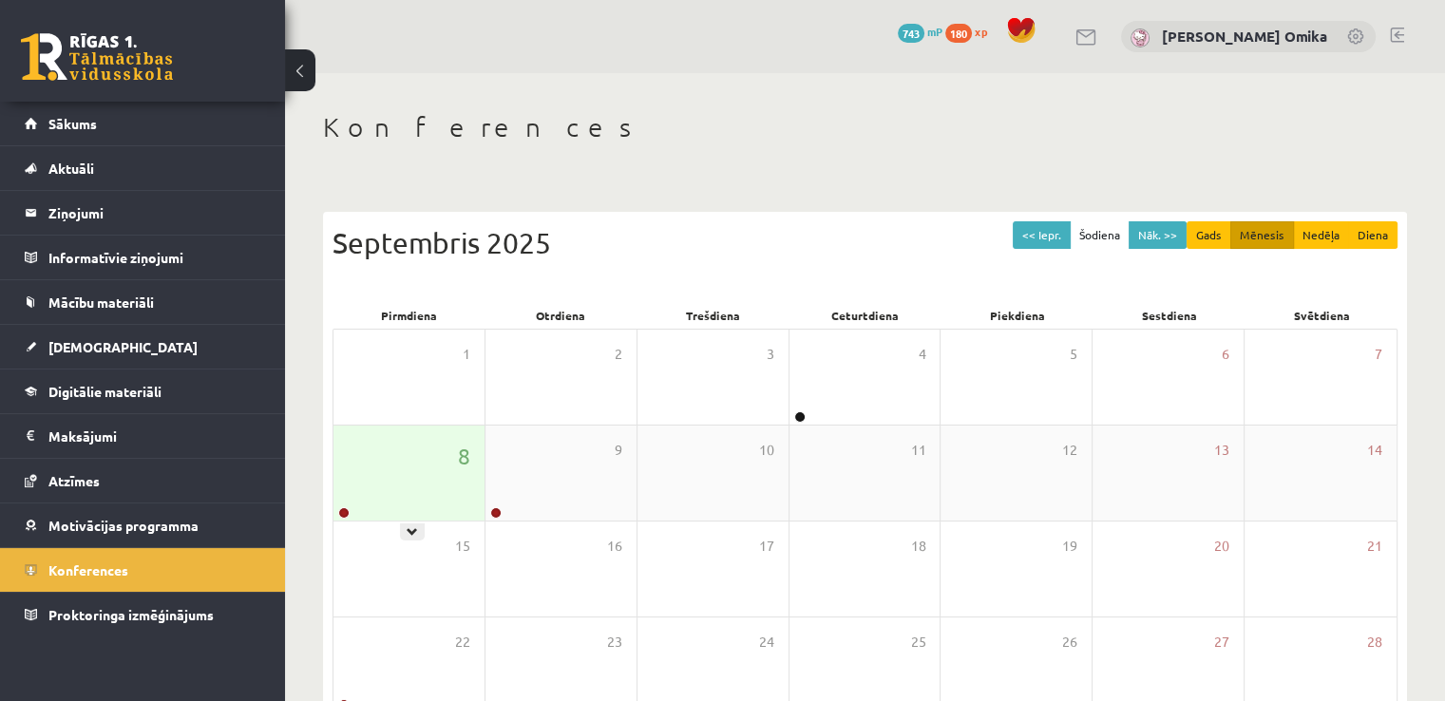
click at [394, 481] on div "8" at bounding box center [409, 473] width 151 height 95
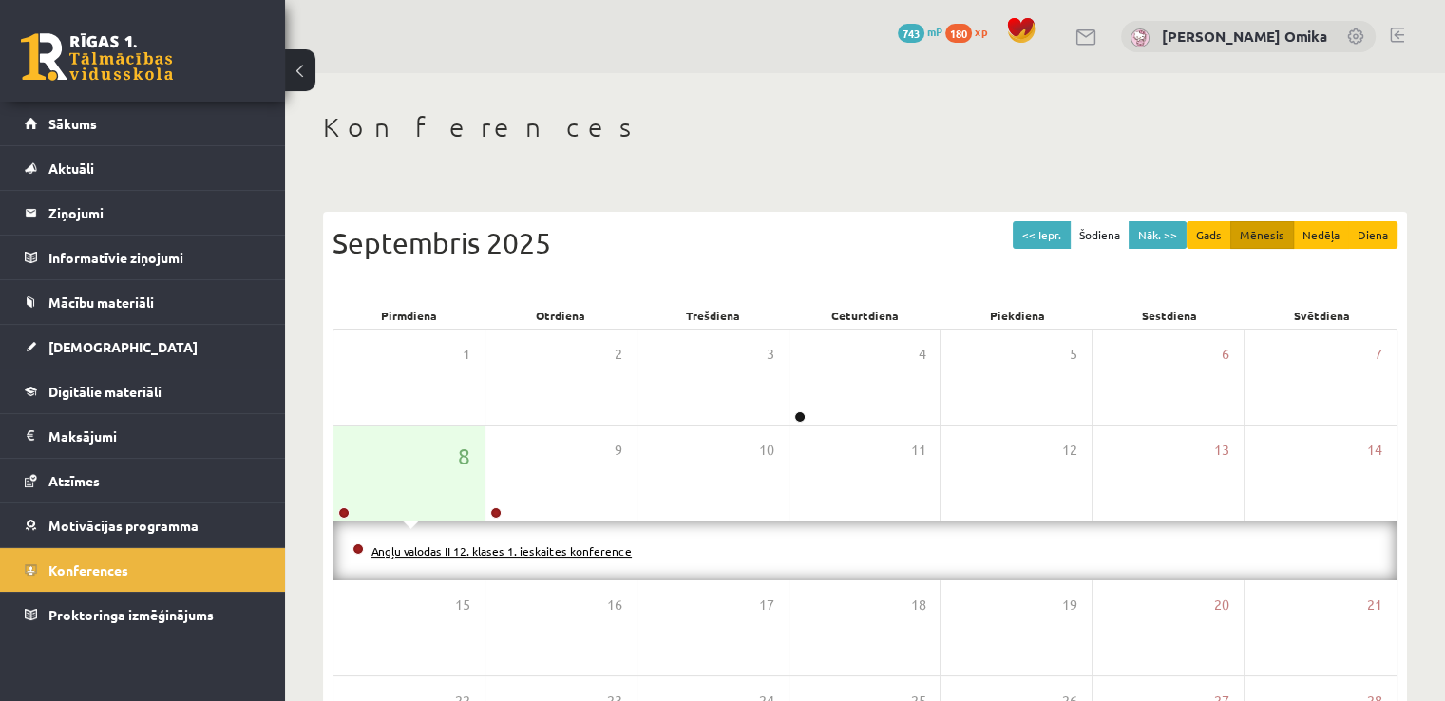
click at [488, 550] on link "Angļu valodas II 12. klases 1. ieskaites konference" at bounding box center [502, 551] width 260 height 15
